Goal: Information Seeking & Learning: Find contact information

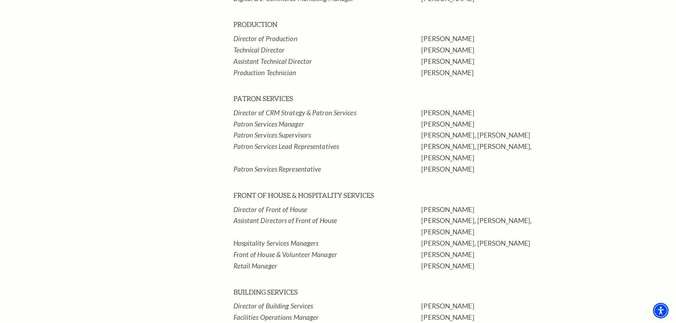
scroll to position [709, 0]
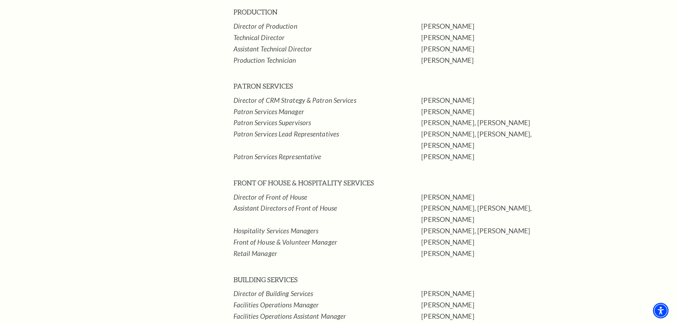
drag, startPoint x: 472, startPoint y: 200, endPoint x: 234, endPoint y: 203, distance: 238.0
click at [234, 237] on tr "Front of House & Volunteer Manager [PERSON_NAME]" at bounding box center [408, 242] width 351 height 11
copy tr "Front of House & Volunteer Manager [PERSON_NAME]"
click at [421, 177] on td "FRONT OF HOUSE & HOSPITALITY SERVICES" at bounding box center [327, 184] width 188 height 14
click at [431, 202] on p "[PERSON_NAME], [PERSON_NAME], [PERSON_NAME]" at bounding box center [502, 213] width 163 height 23
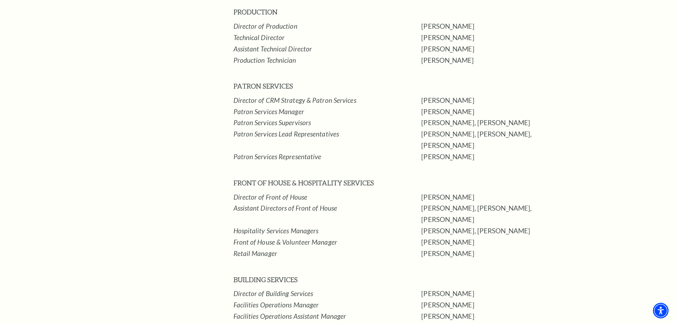
click at [474, 225] on p "[PERSON_NAME], [PERSON_NAME]" at bounding box center [502, 230] width 163 height 11
drag, startPoint x: 453, startPoint y: 168, endPoint x: 234, endPoint y: 163, distance: 218.8
click at [234, 191] on tr "Director of Front of House [PERSON_NAME]" at bounding box center [408, 196] width 351 height 11
copy tr "Director of Front of House [PERSON_NAME]"
click at [440, 202] on p "[PERSON_NAME], [PERSON_NAME], [PERSON_NAME]" at bounding box center [502, 213] width 163 height 23
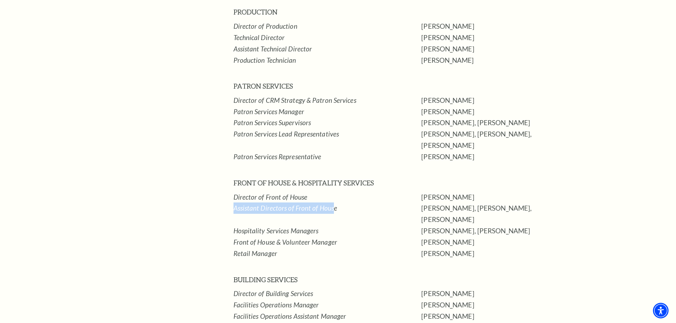
drag, startPoint x: 234, startPoint y: 178, endPoint x: 398, endPoint y: 129, distance: 171.0
click at [332, 204] on em "Assistant Directors of Front of House" at bounding box center [285, 208] width 104 height 8
